Goal: Register for event/course

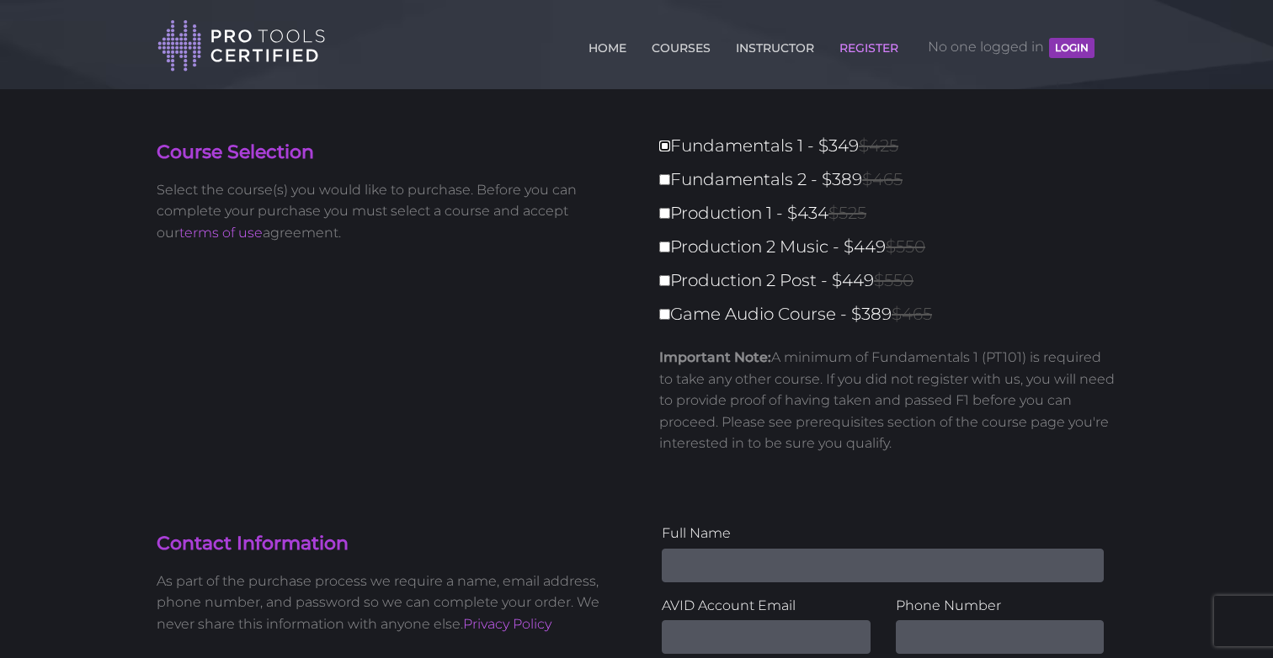
click at [668, 145] on input "Fundamentals 1 - $349 $425" at bounding box center [664, 146] width 11 height 11
checkbox input "true"
type input "349"
click at [668, 184] on input "Fundamentals 2 - $389 $465" at bounding box center [664, 179] width 11 height 11
checkbox input "true"
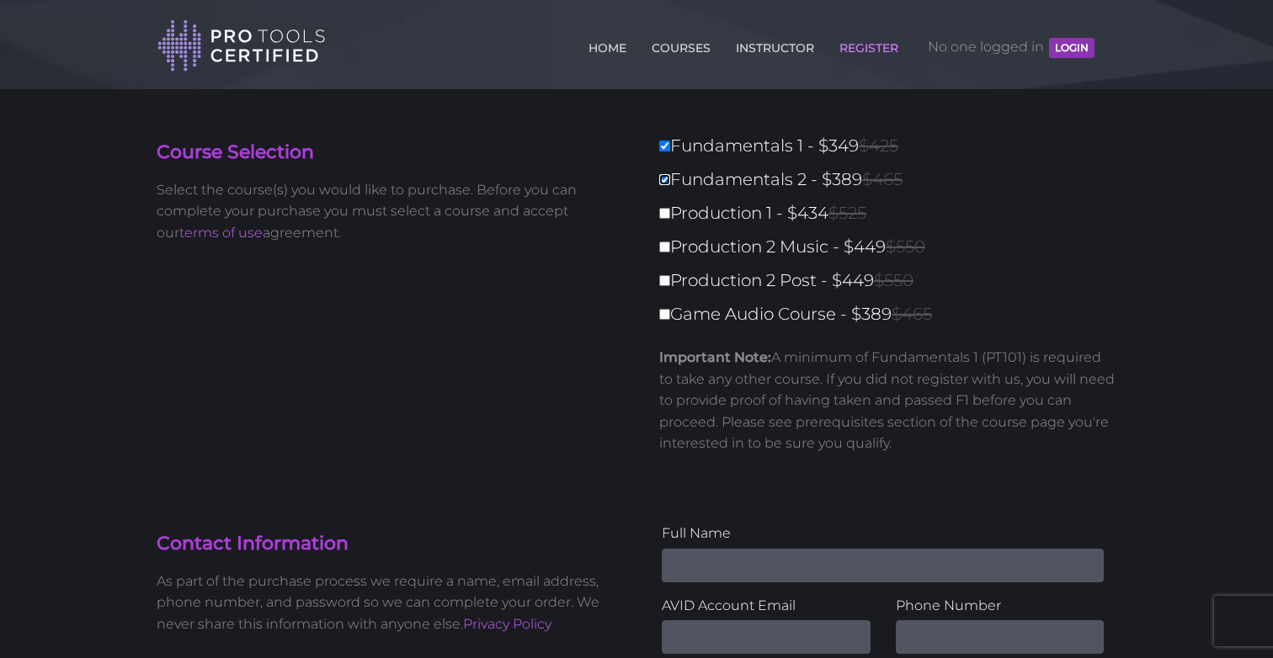
type input "738"
click at [671, 216] on label "Production 1 - $434 $525" at bounding box center [892, 213] width 467 height 29
click at [670, 216] on input "Production 1 - $434 $525" at bounding box center [664, 213] width 11 height 11
checkbox input "true"
type input "1172"
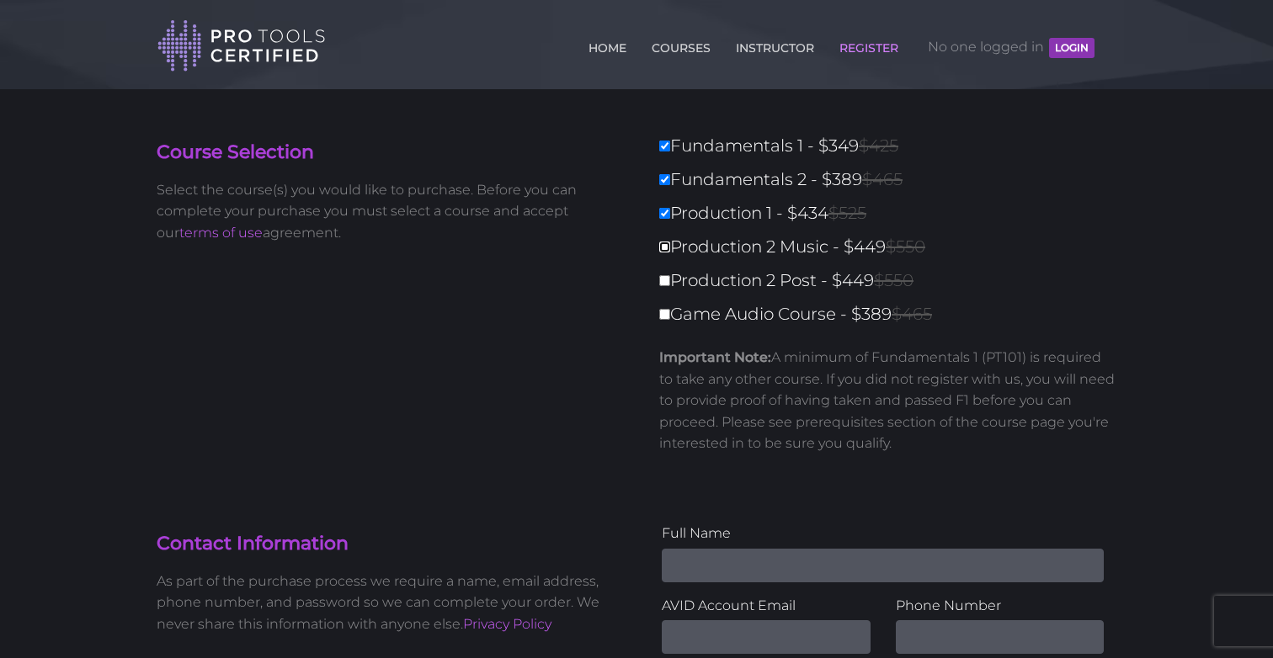
click at [666, 250] on input "Production 2 Music - $449 $550" at bounding box center [664, 247] width 11 height 11
checkbox input "true"
type input "1621"
click at [664, 285] on input "Production 2 Post - $449 $550" at bounding box center [664, 280] width 11 height 11
checkbox input "true"
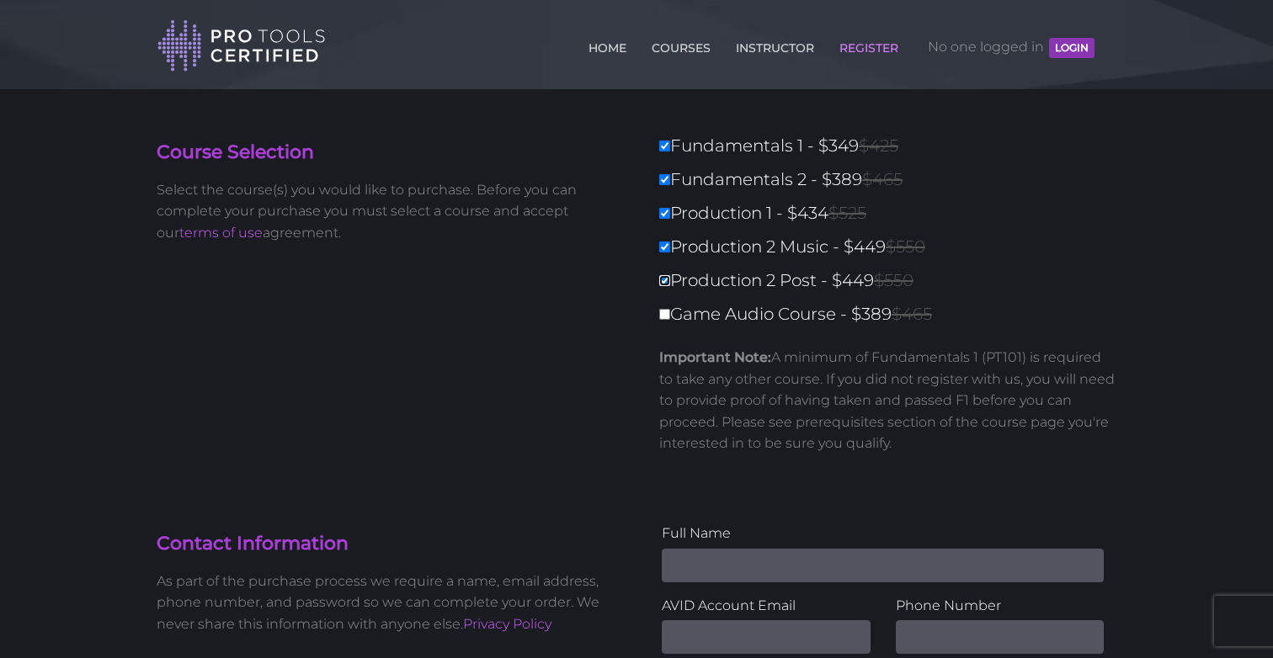
type input "2070"
click at [664, 315] on input "Game Audio Course - $389 $465" at bounding box center [664, 314] width 11 height 11
checkbox input "true"
type input "2459"
click at [670, 144] on label "Fundamentals 1 - $349 $425" at bounding box center [892, 145] width 467 height 29
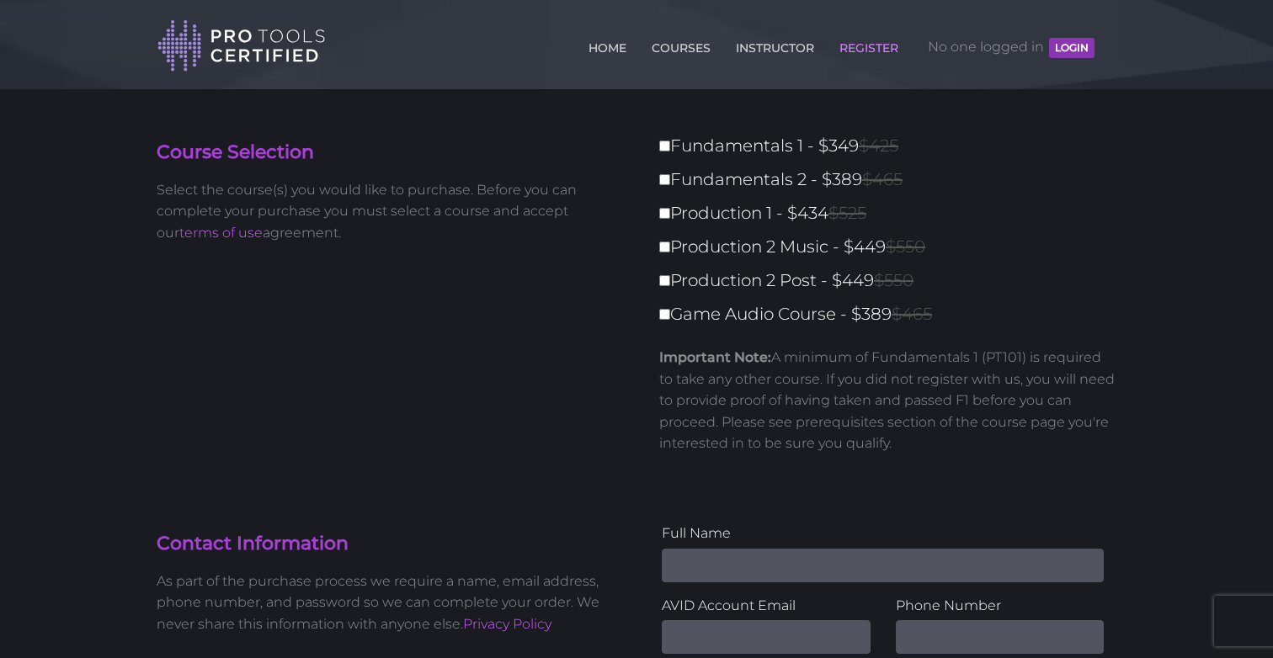
click at [670, 144] on input "Fundamentals 1 - $349 $425" at bounding box center [664, 146] width 11 height 11
checkbox input "true"
type input "349"
click at [670, 144] on label "Fundamentals 1 - $349 $425" at bounding box center [892, 145] width 467 height 29
click at [670, 144] on input "Fundamentals 1 - $349 $425" at bounding box center [664, 146] width 11 height 11
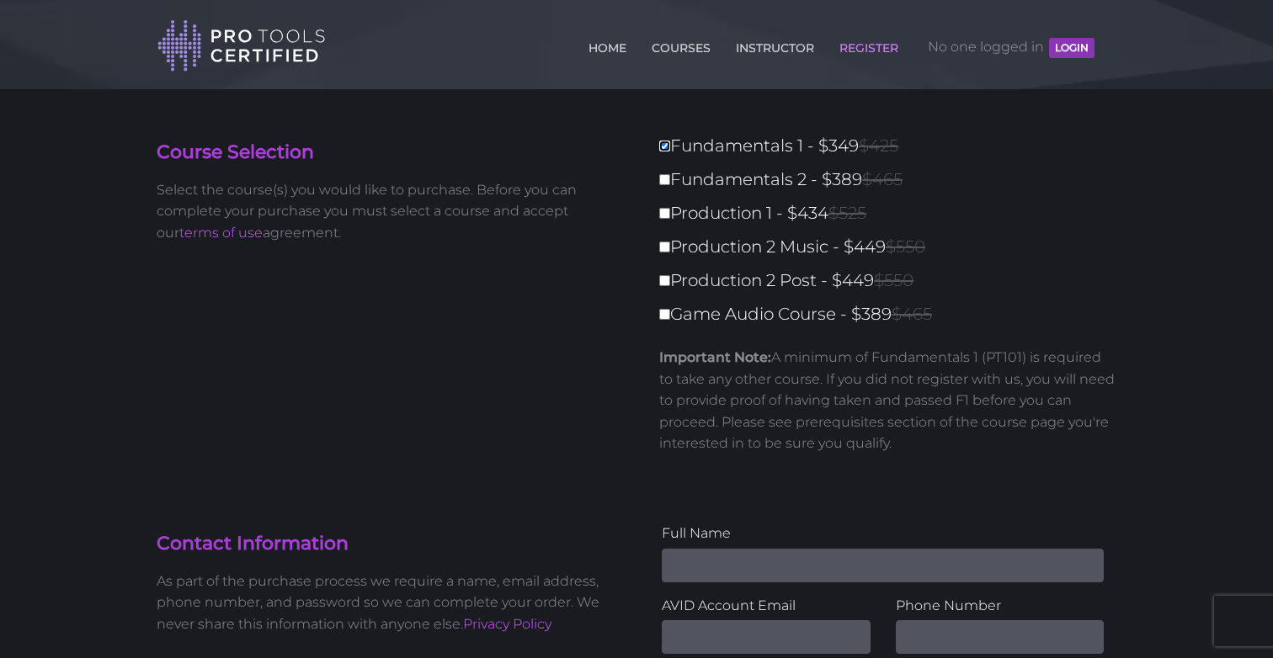
checkbox input "false"
type input "0"
click at [665, 147] on input "Fundamentals 1 - $349 $425" at bounding box center [664, 146] width 11 height 11
checkbox input "true"
type input "349"
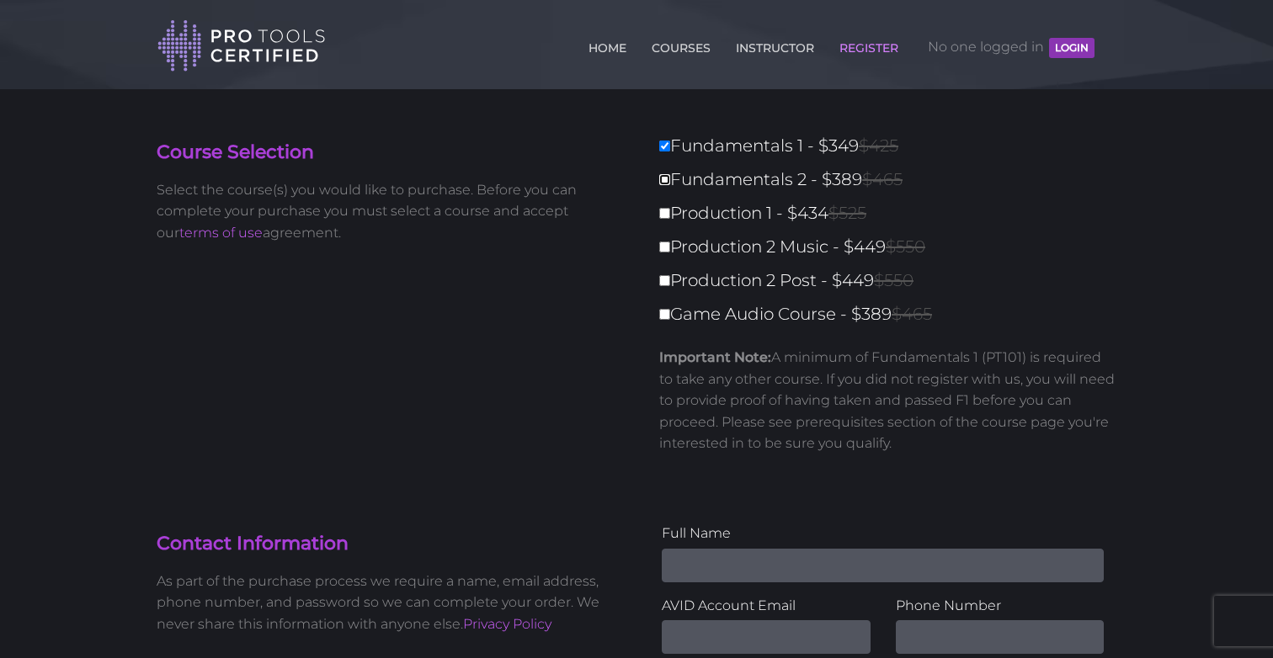
click at [664, 182] on input "Fundamentals 2 - $389 $465" at bounding box center [664, 179] width 11 height 11
checkbox input "true"
type input "738"
click at [674, 221] on label "Production 1 - $434 $525" at bounding box center [892, 213] width 467 height 29
click at [670, 219] on input "Production 1 - $434 $525" at bounding box center [664, 213] width 11 height 11
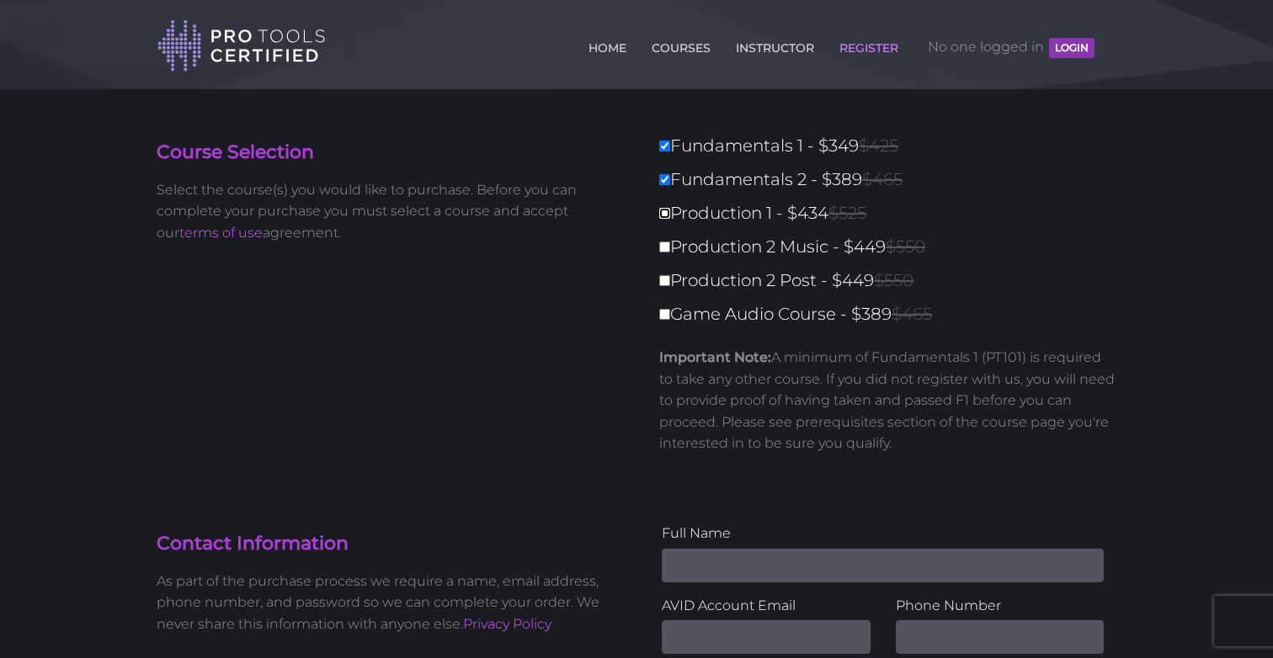
checkbox input "true"
type input "1172"
click at [674, 246] on label "Production 2 Music - $449 $550" at bounding box center [892, 246] width 467 height 29
click at [670, 246] on input "Production 2 Music - $449 $550" at bounding box center [664, 247] width 11 height 11
checkbox input "true"
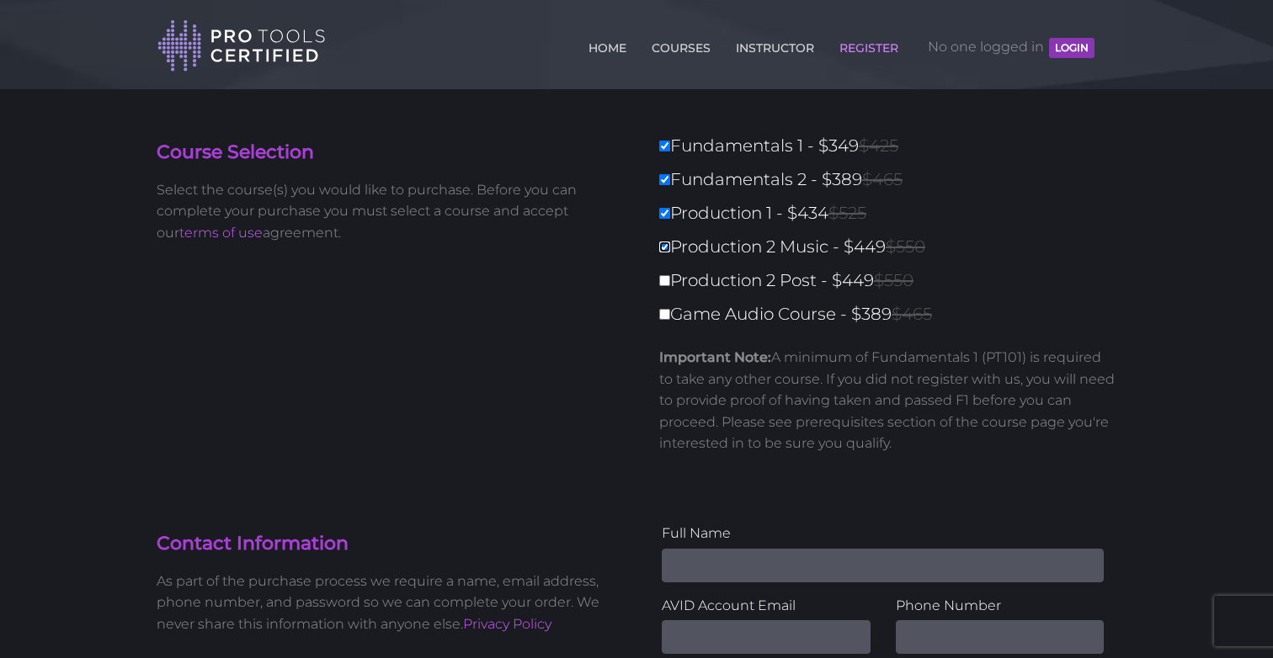
type input "1621"
click at [670, 285] on label "Production 2 Post - $449 $550" at bounding box center [892, 280] width 467 height 29
click at [670, 285] on input "Production 2 Post - $449 $550" at bounding box center [664, 280] width 11 height 11
checkbox input "true"
type input "2070"
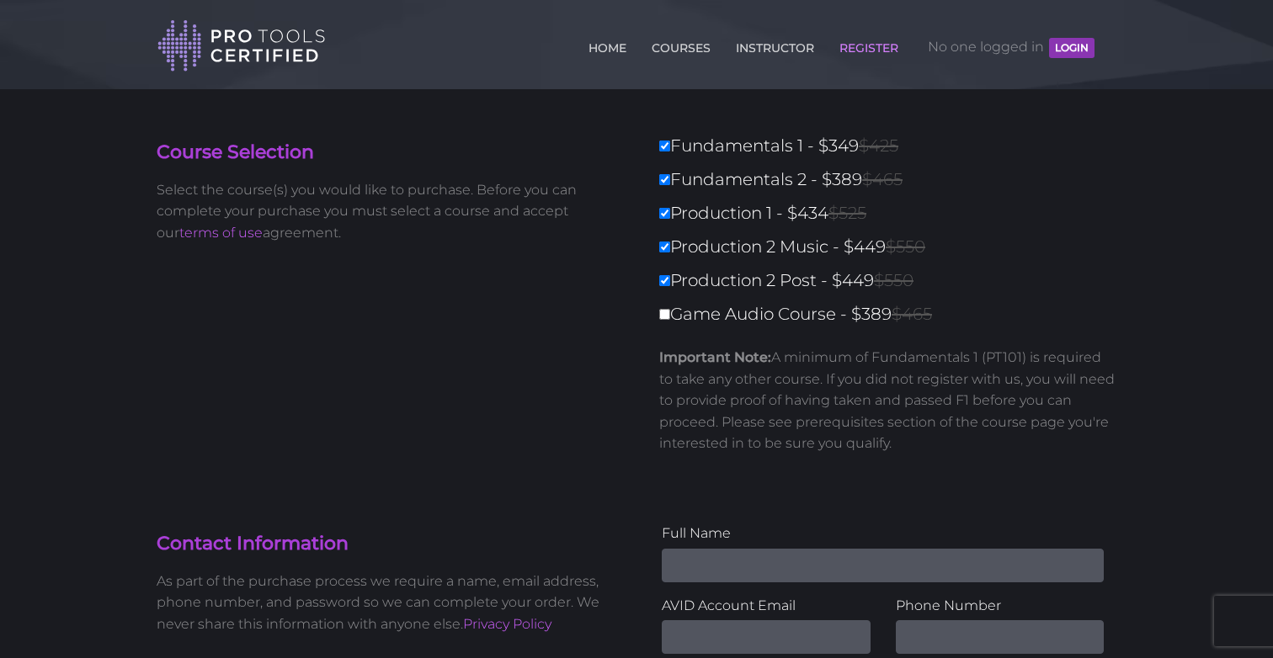
click at [670, 309] on label "Game Audio Course - $389 $465" at bounding box center [892, 314] width 467 height 29
click at [670, 309] on input "Game Audio Course - $389 $465" at bounding box center [664, 314] width 11 height 11
checkbox input "true"
type input "2459"
click at [677, 318] on label "Game Audio Course - $389 $465" at bounding box center [892, 314] width 467 height 29
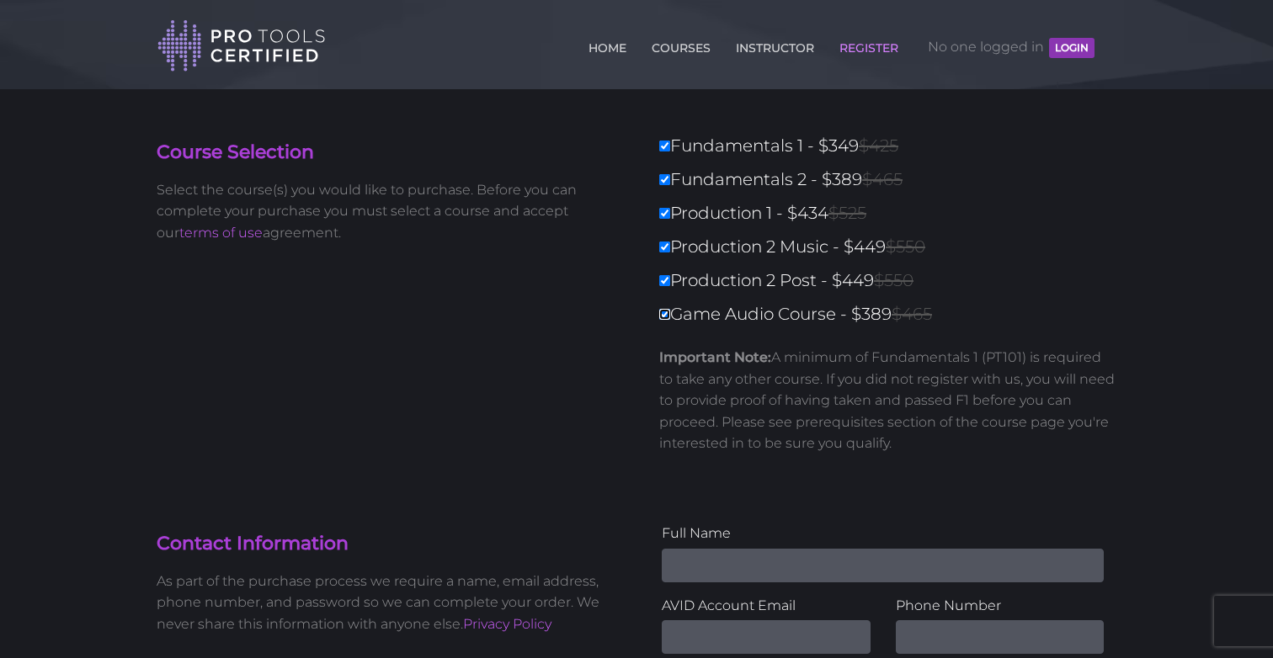
click at [670, 318] on input "Game Audio Course - $389 $465" at bounding box center [664, 314] width 11 height 11
checkbox input "false"
type input "2070"
